Goal: Browse casually

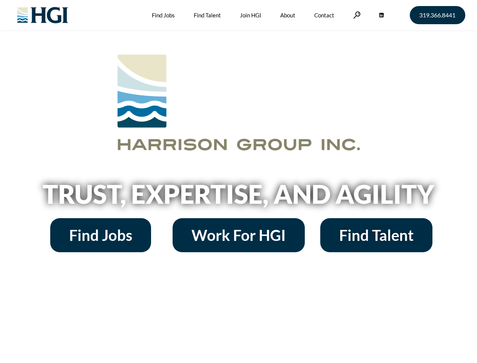
click at [238, 181] on h2 "Trust, Expertise, and Agility" at bounding box center [238, 194] width 431 height 26
click at [356, 15] on link at bounding box center [357, 14] width 8 height 7
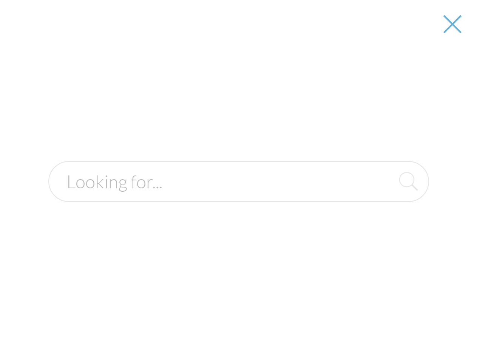
click at [238, 196] on h2 "Trust, Expertise, and Agility" at bounding box center [238, 194] width 431 height 26
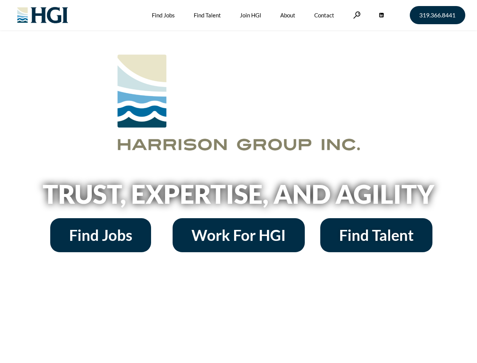
click at [238, 181] on h2 "Trust, Expertise, and Agility" at bounding box center [238, 194] width 431 height 26
click at [356, 15] on link at bounding box center [357, 14] width 8 height 7
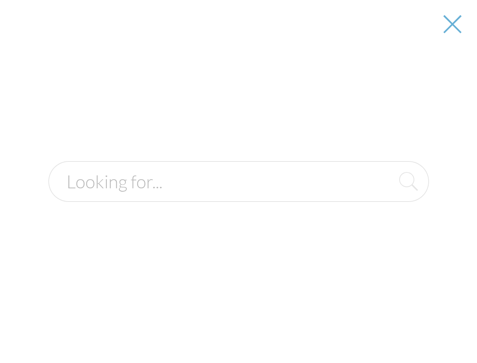
click at [238, 196] on div at bounding box center [239, 181] width 476 height 363
